Goal: Task Accomplishment & Management: Use online tool/utility

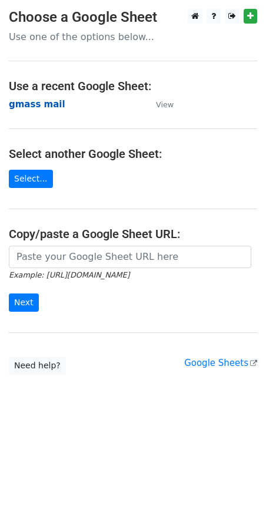
click at [38, 104] on strong "gmass mail" at bounding box center [37, 104] width 57 height 11
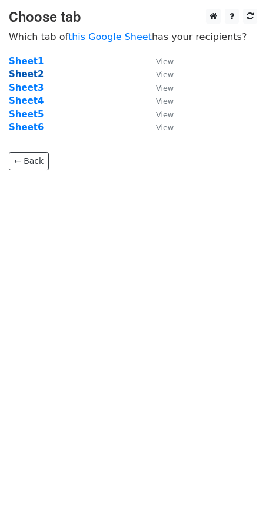
click at [24, 76] on strong "Sheet2" at bounding box center [26, 74] width 35 height 11
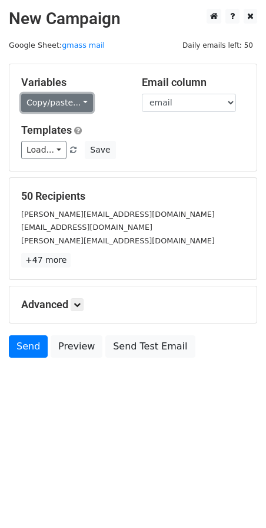
click at [77, 101] on link "Copy/paste..." at bounding box center [57, 103] width 72 height 18
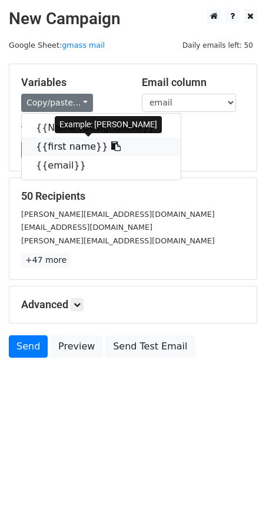
click at [111, 143] on icon at bounding box center [115, 145] width 9 height 9
